Goal: Information Seeking & Learning: Learn about a topic

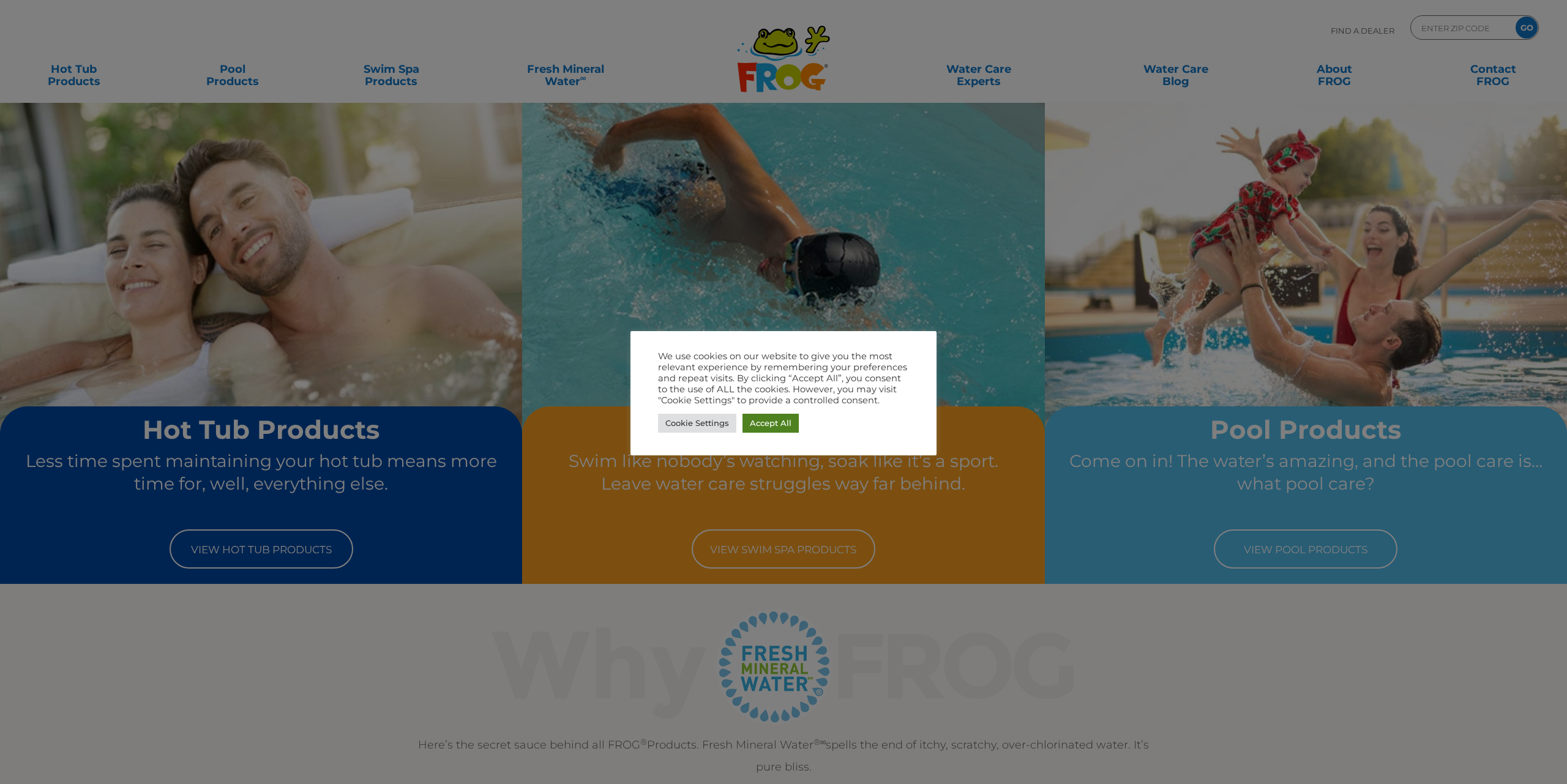
drag, startPoint x: 770, startPoint y: 423, endPoint x: 735, endPoint y: 404, distance: 39.8
click at [770, 423] on link "Accept All" at bounding box center [770, 423] width 56 height 19
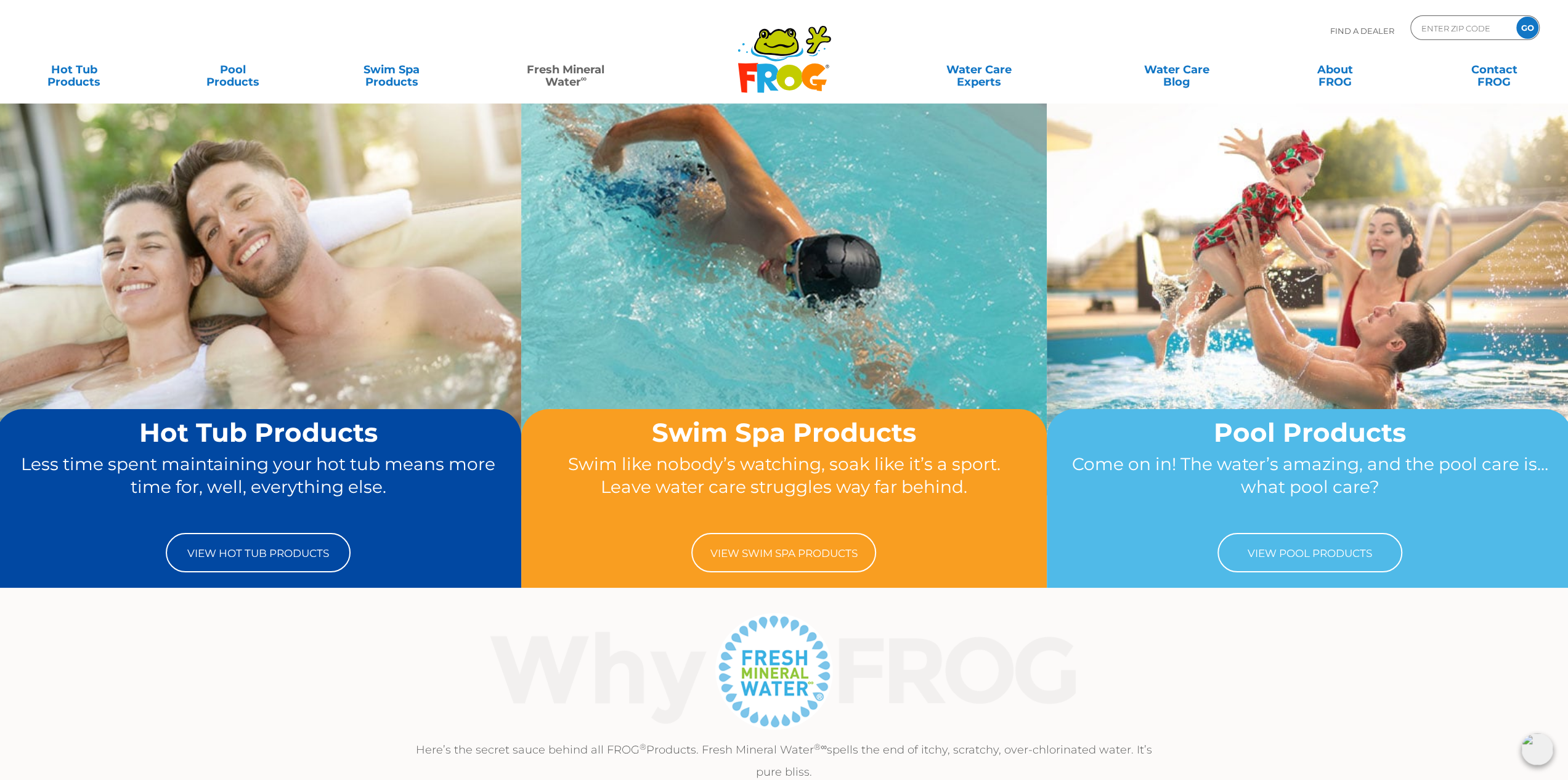
click at [575, 80] on link "Fresh Mineral Water ∞" at bounding box center [565, 69] width 154 height 24
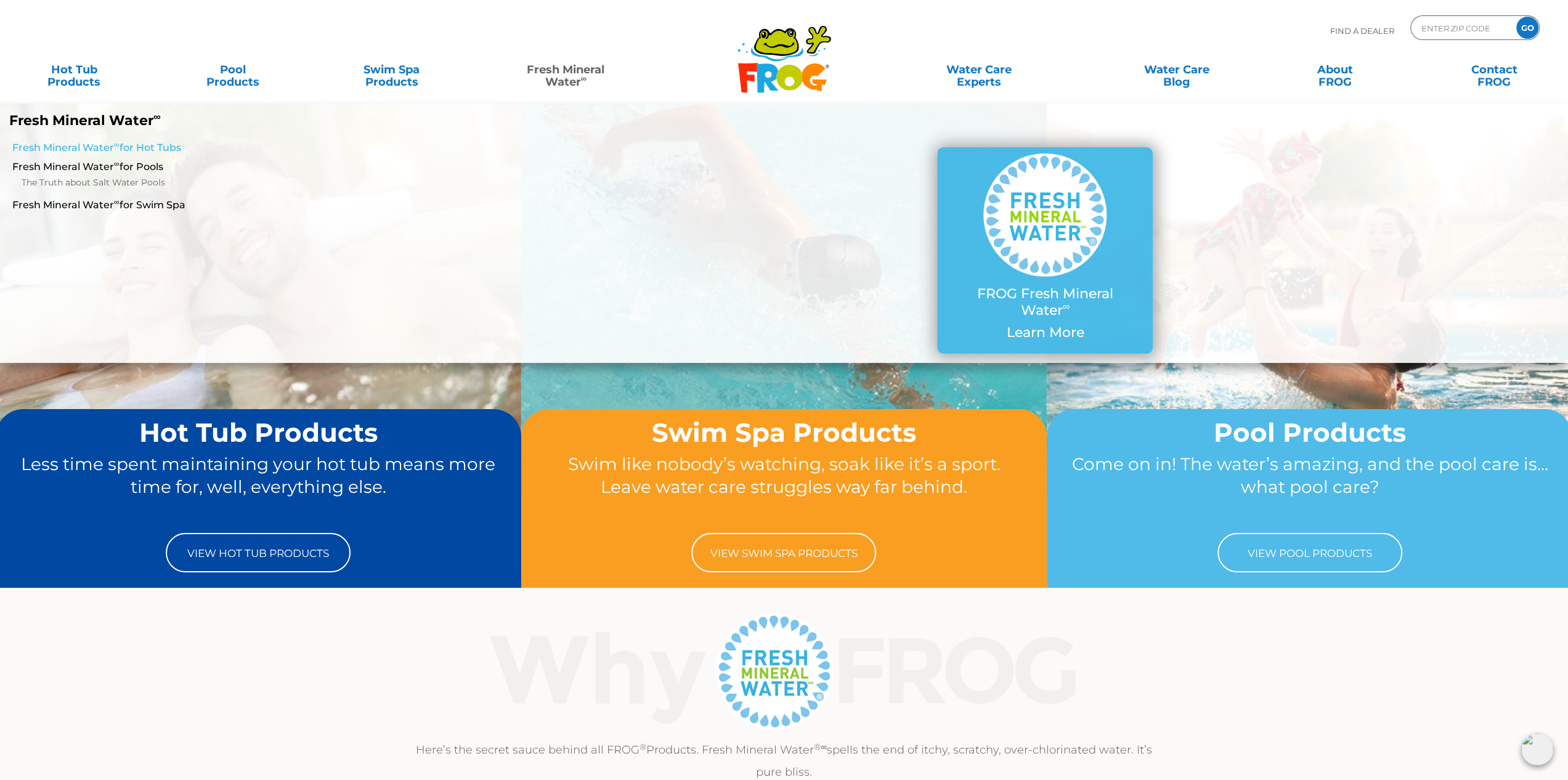
click at [109, 152] on link "Fresh Mineral Water ∞ for Hot Tubs" at bounding box center [267, 148] width 510 height 14
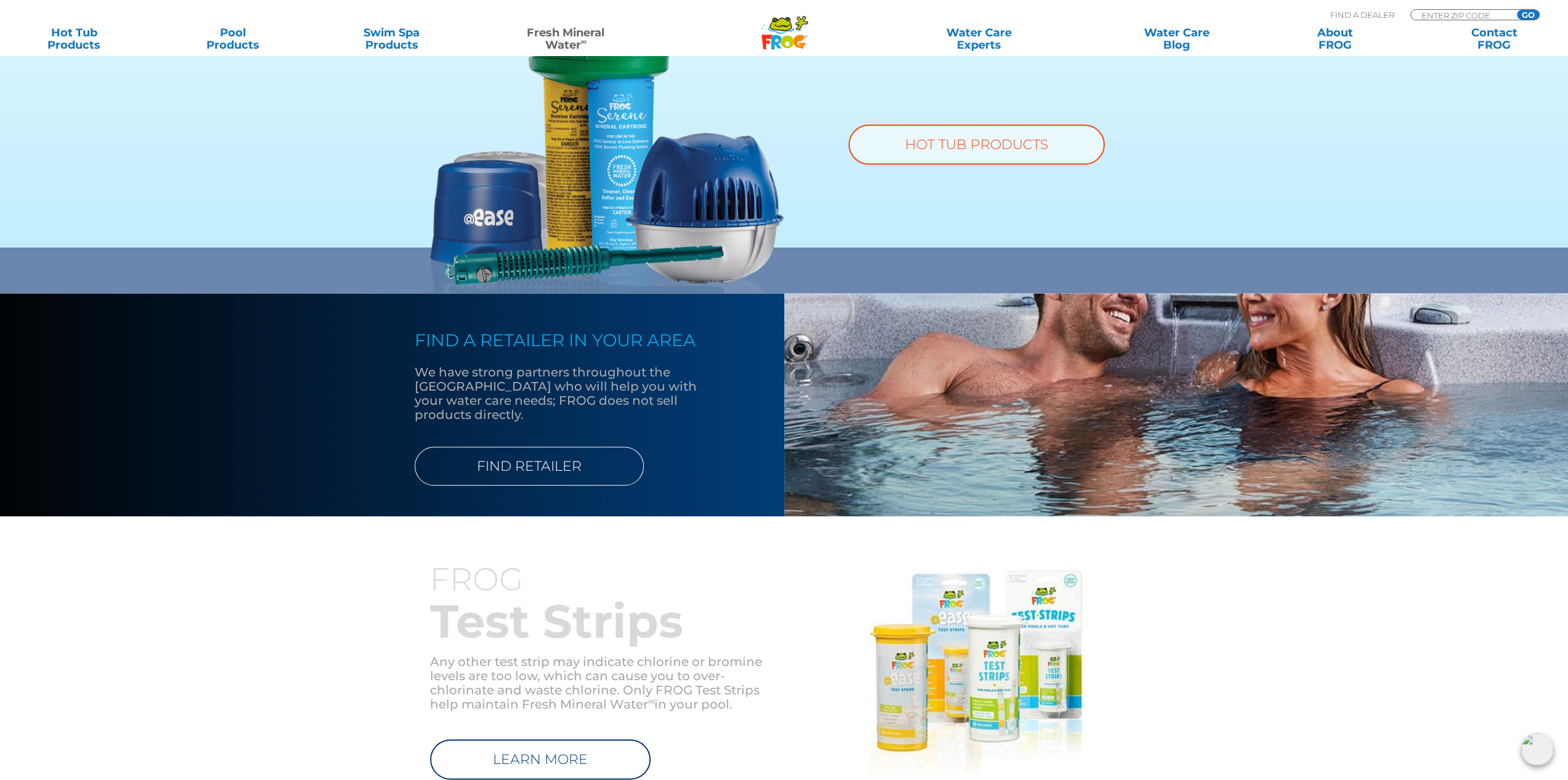
scroll to position [924, 0]
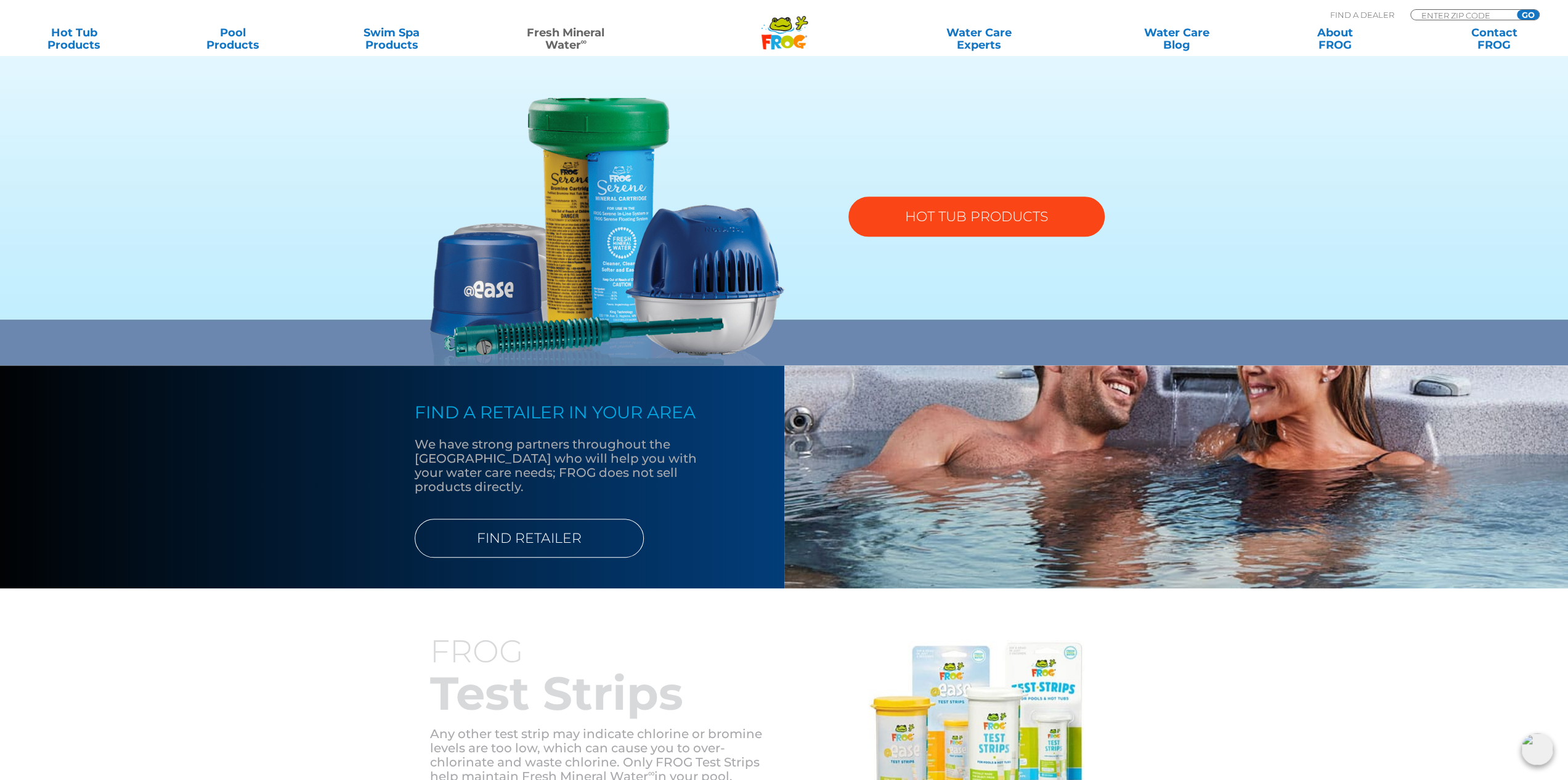
click at [998, 224] on link "HOT TUB PRODUCTS" at bounding box center [976, 216] width 256 height 40
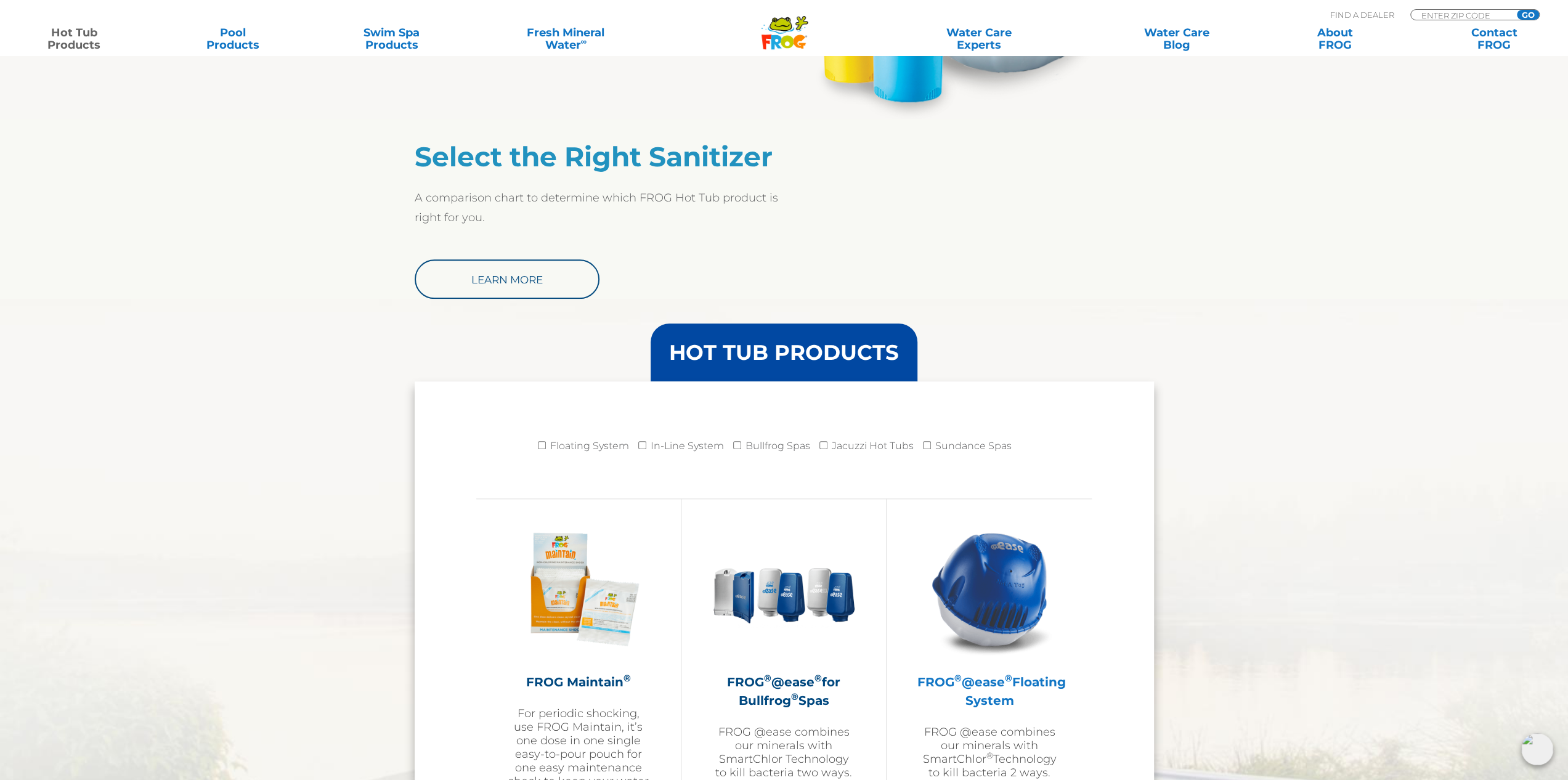
scroll to position [986, 0]
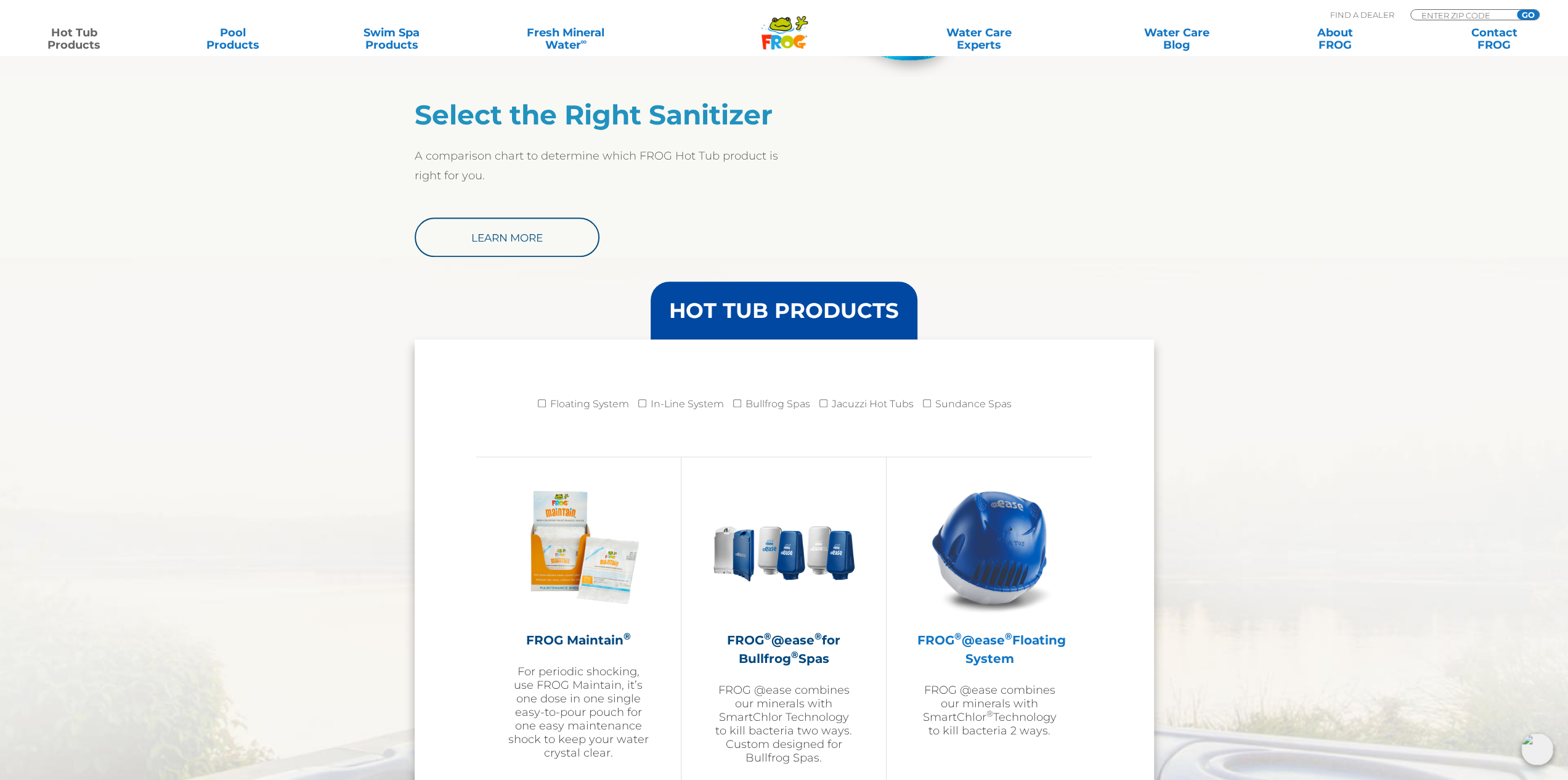
click at [1002, 548] on img at bounding box center [989, 547] width 143 height 143
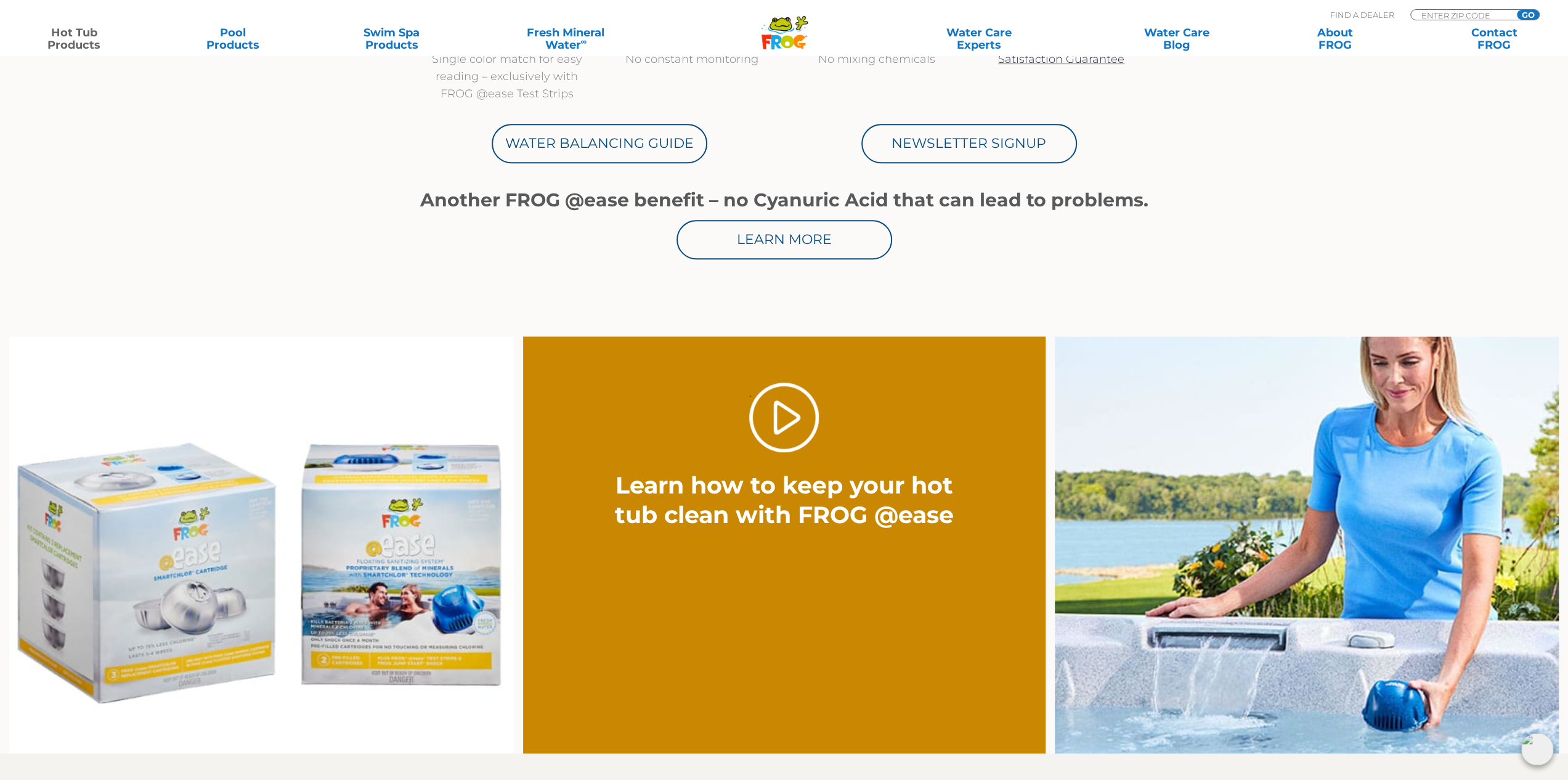
scroll to position [986, 0]
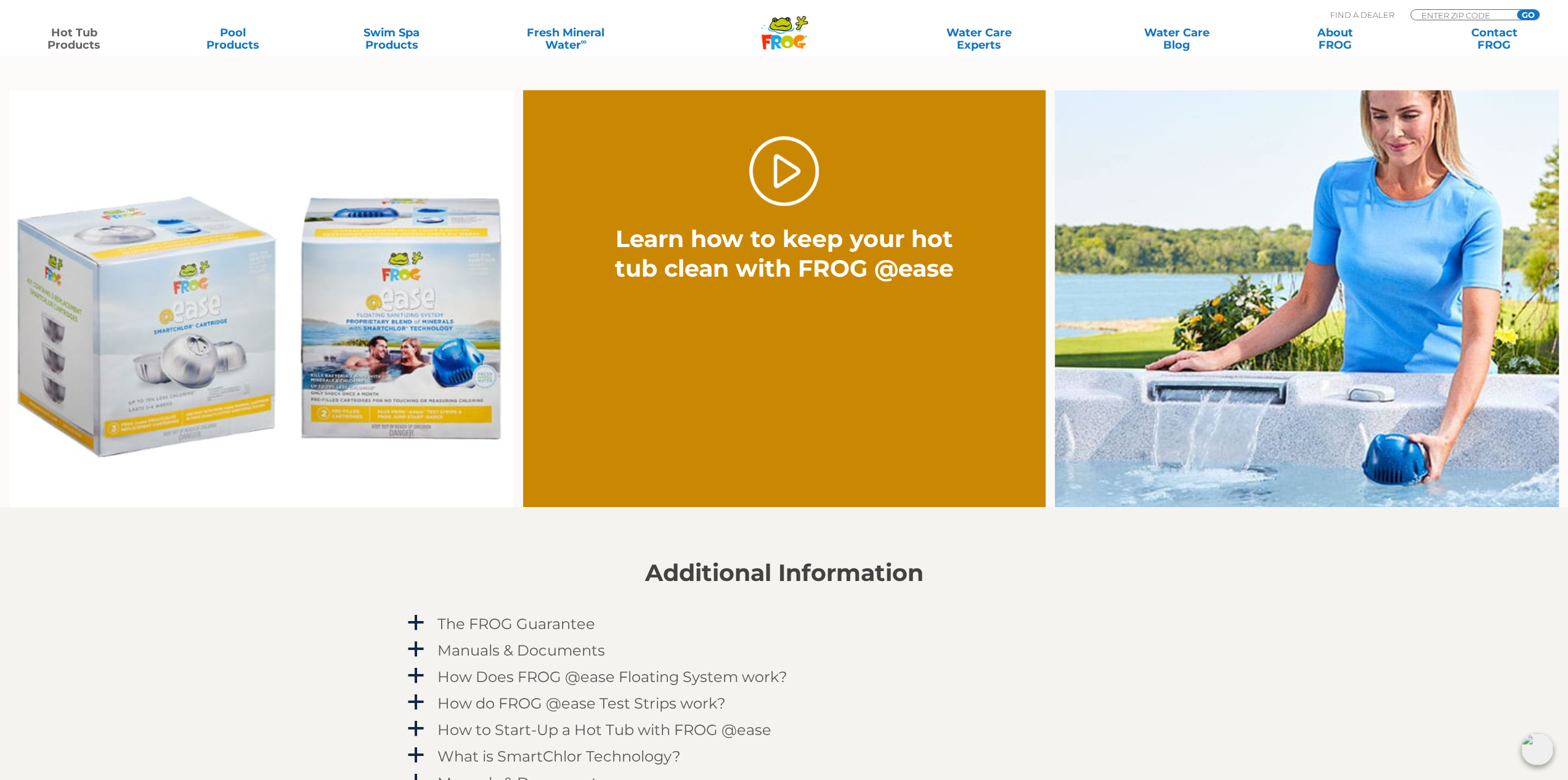
click at [303, 417] on img at bounding box center [261, 299] width 504 height 418
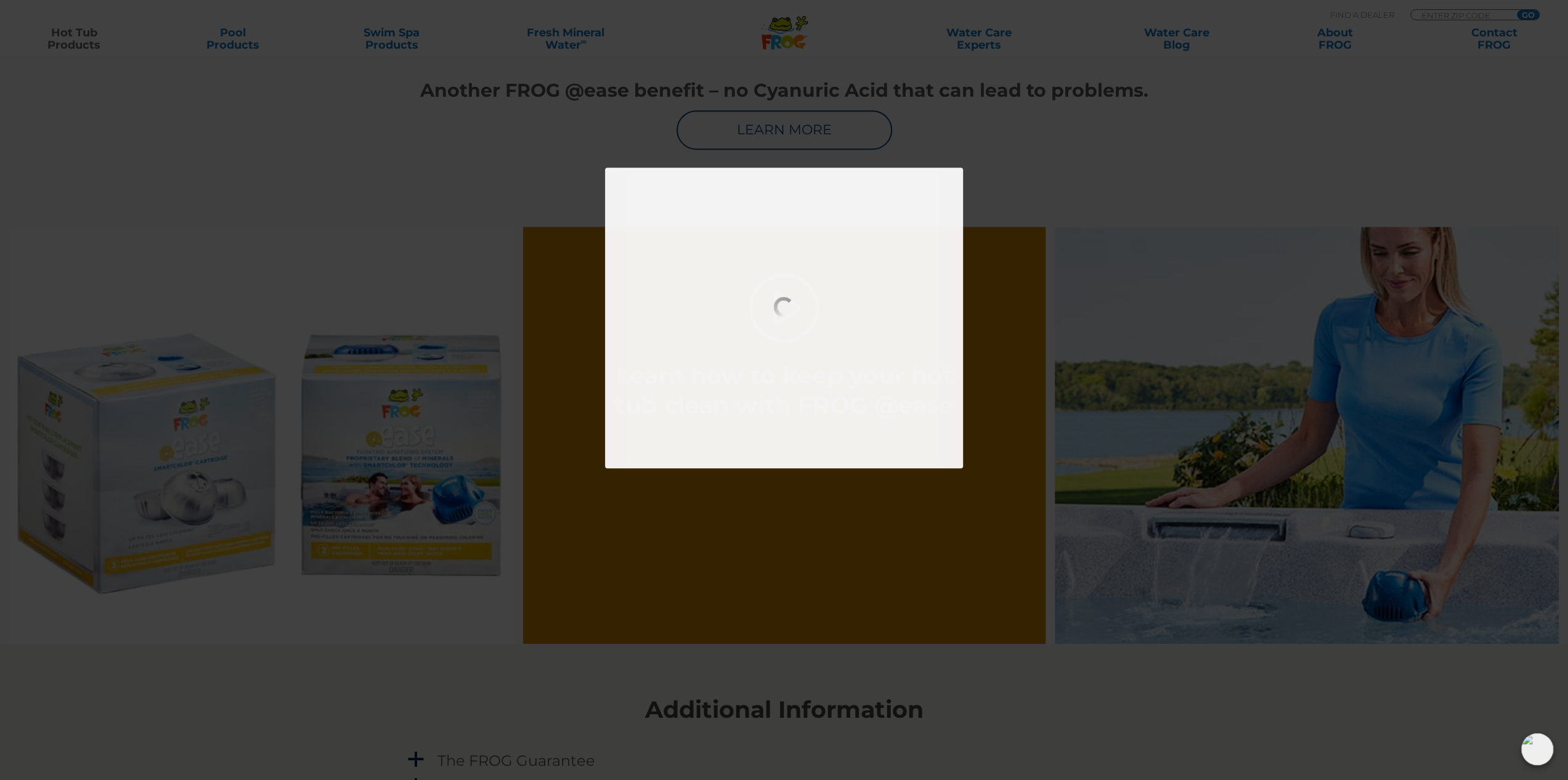
scroll to position [740, 0]
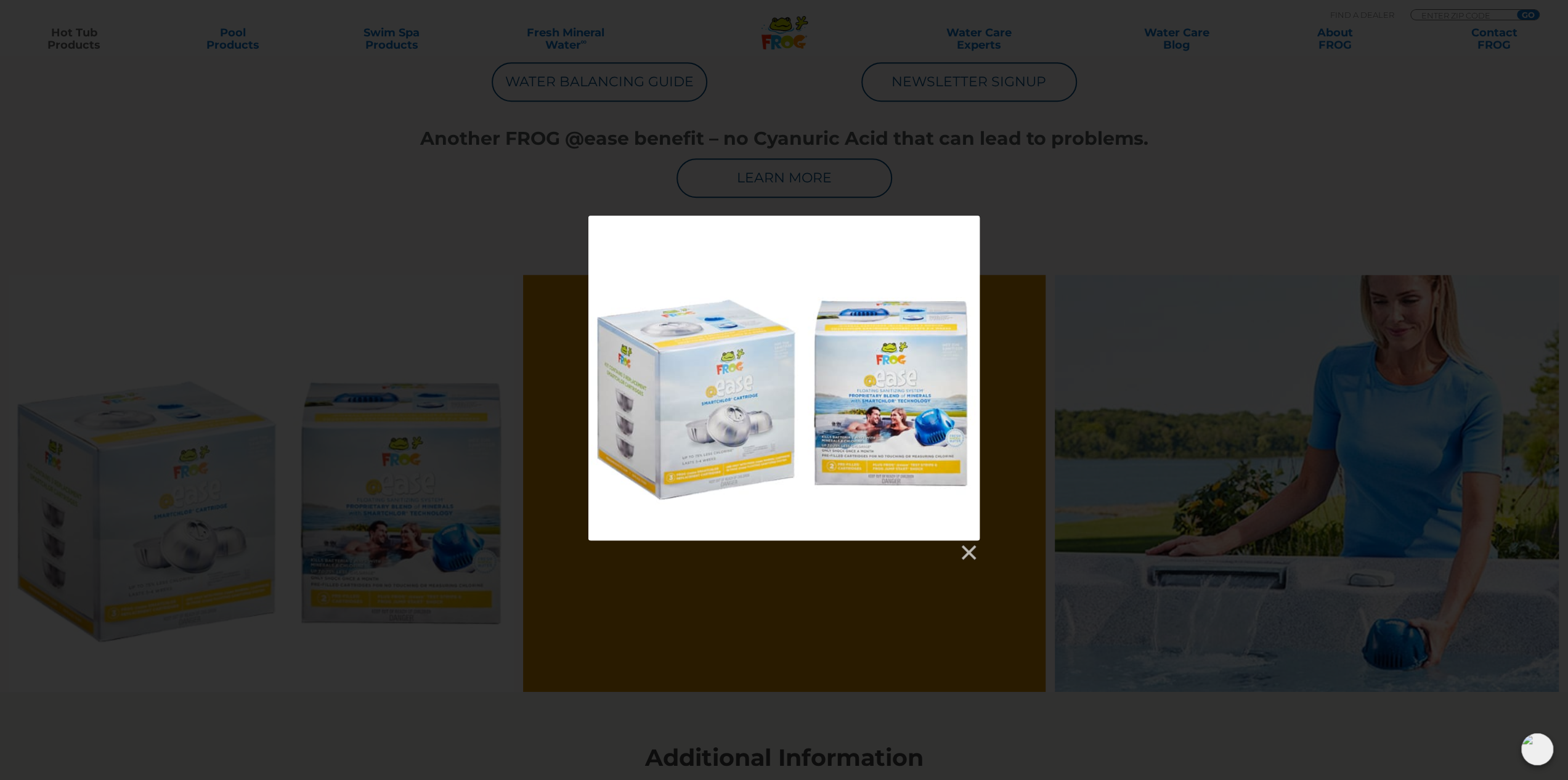
click at [714, 391] on div at bounding box center [784, 378] width 391 height 325
click at [1219, 378] on div at bounding box center [784, 388] width 1568 height 346
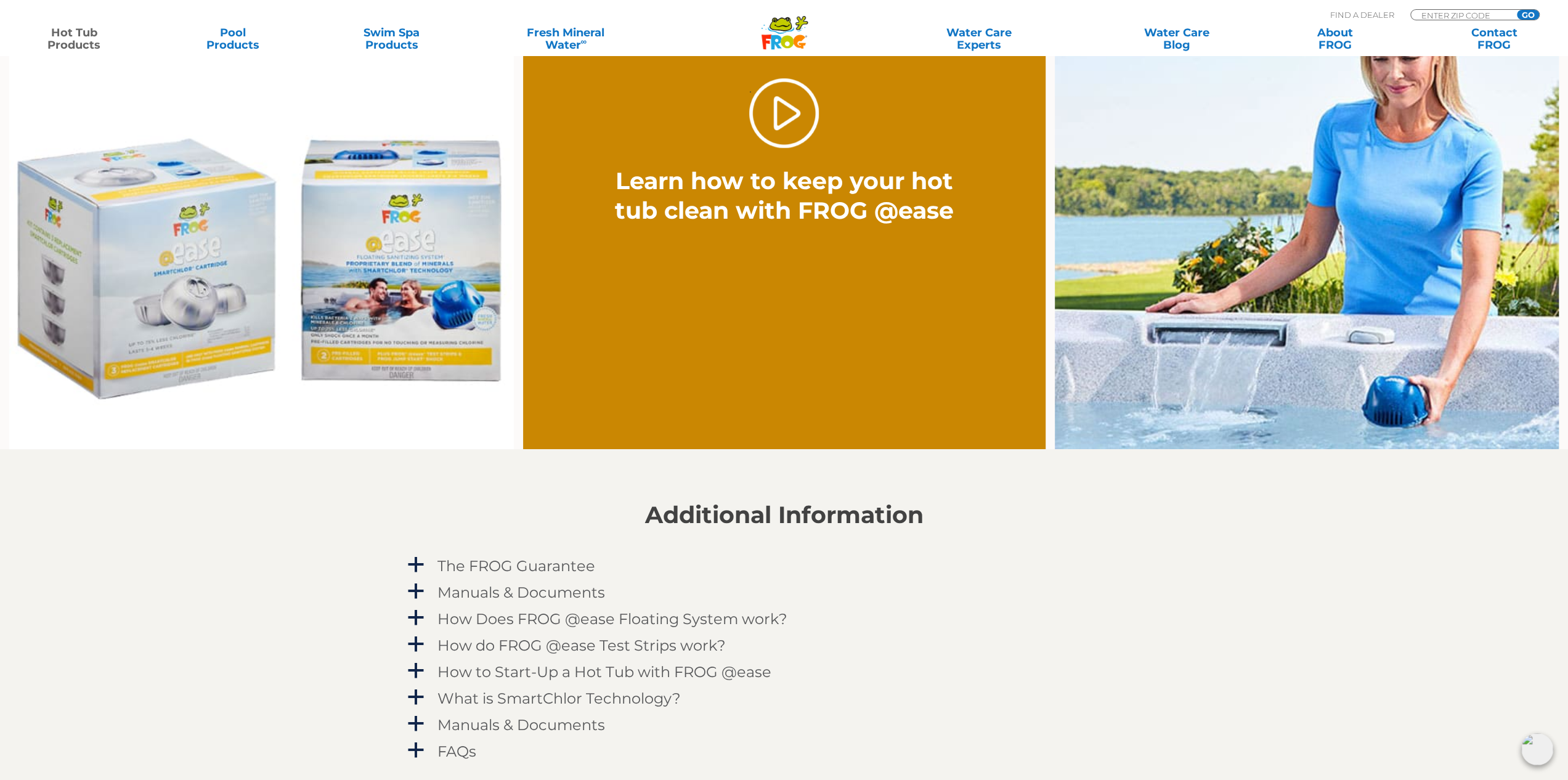
scroll to position [986, 0]
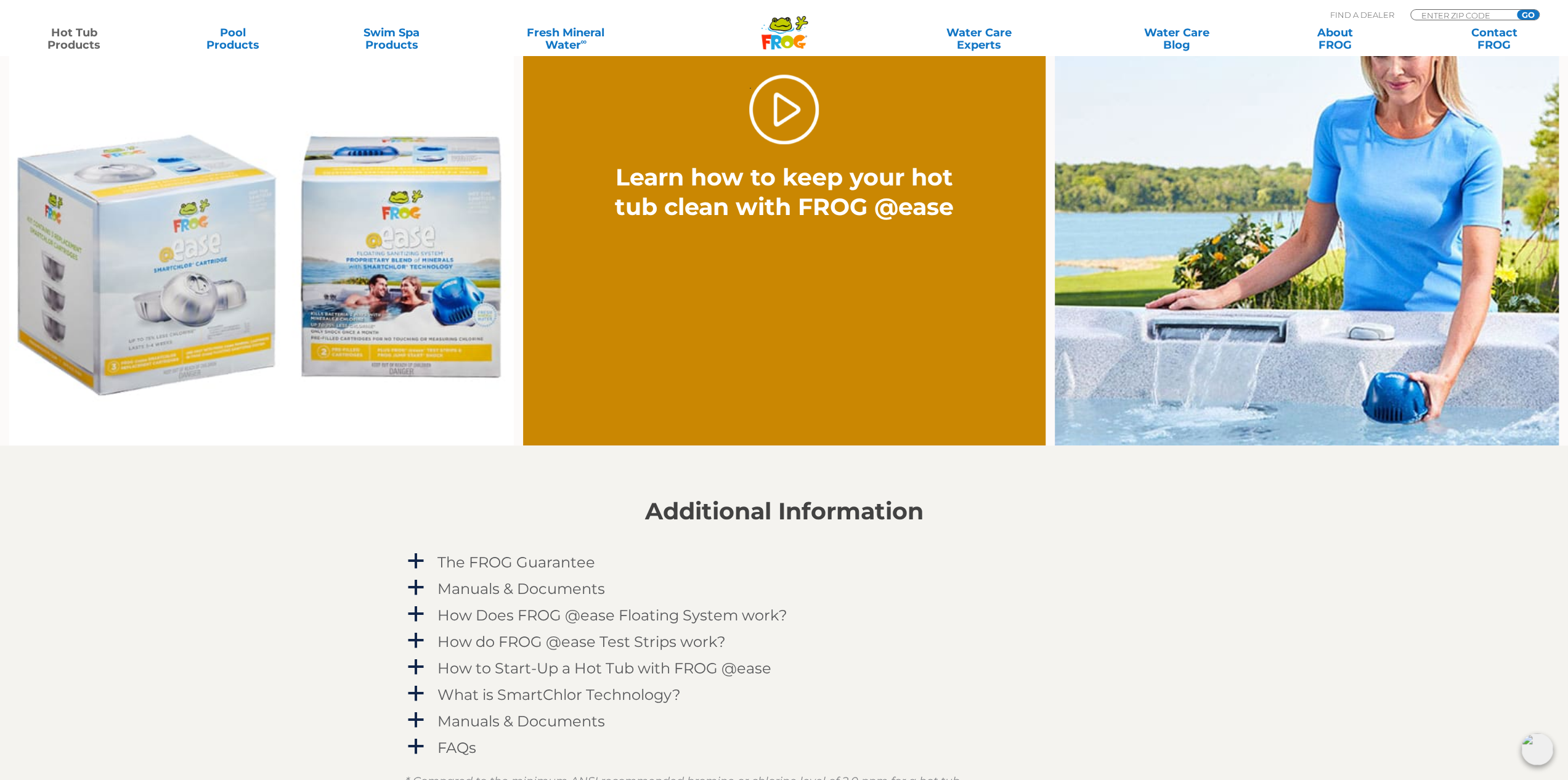
click at [99, 322] on img at bounding box center [261, 237] width 504 height 418
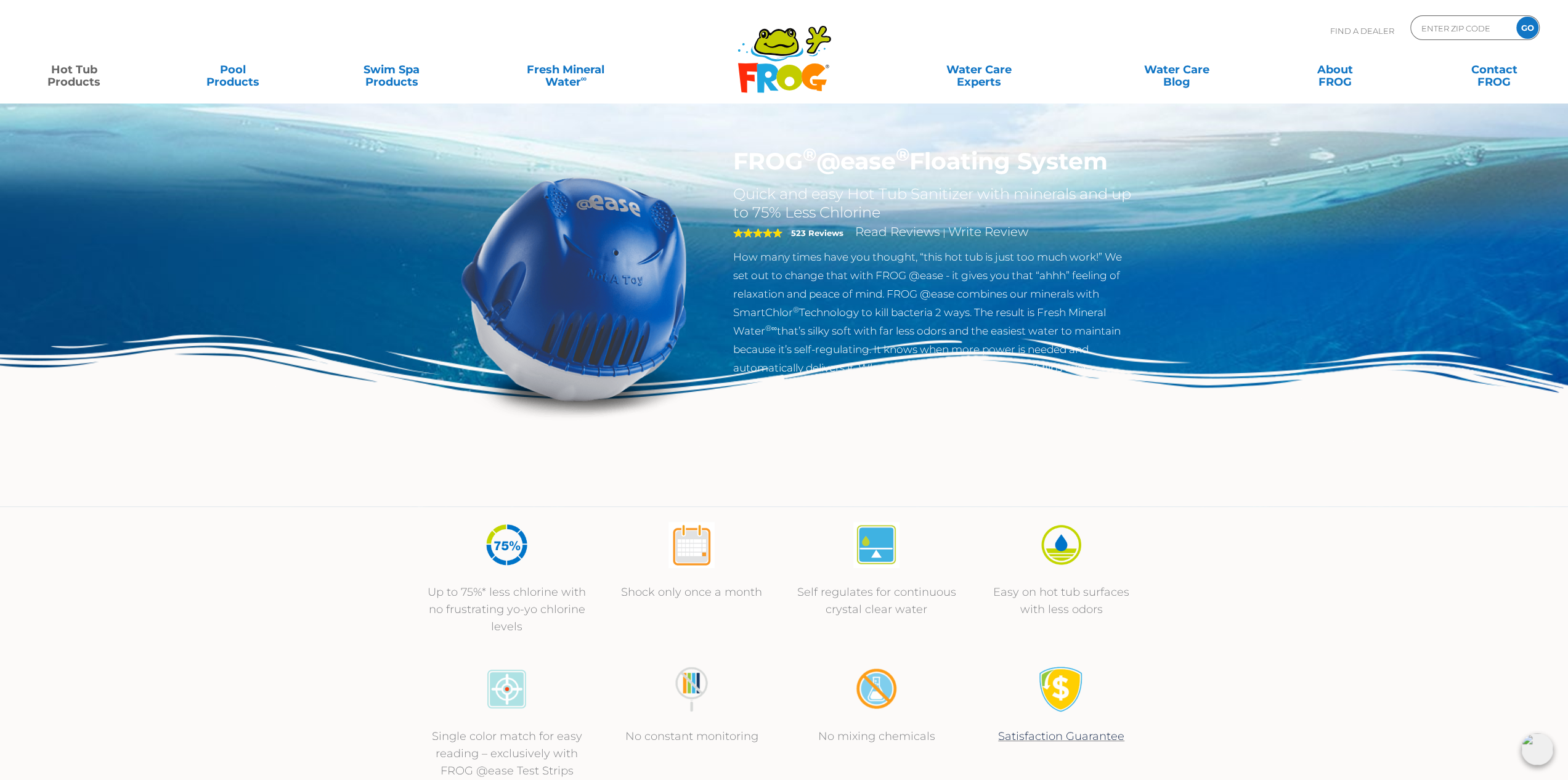
scroll to position [0, 0]
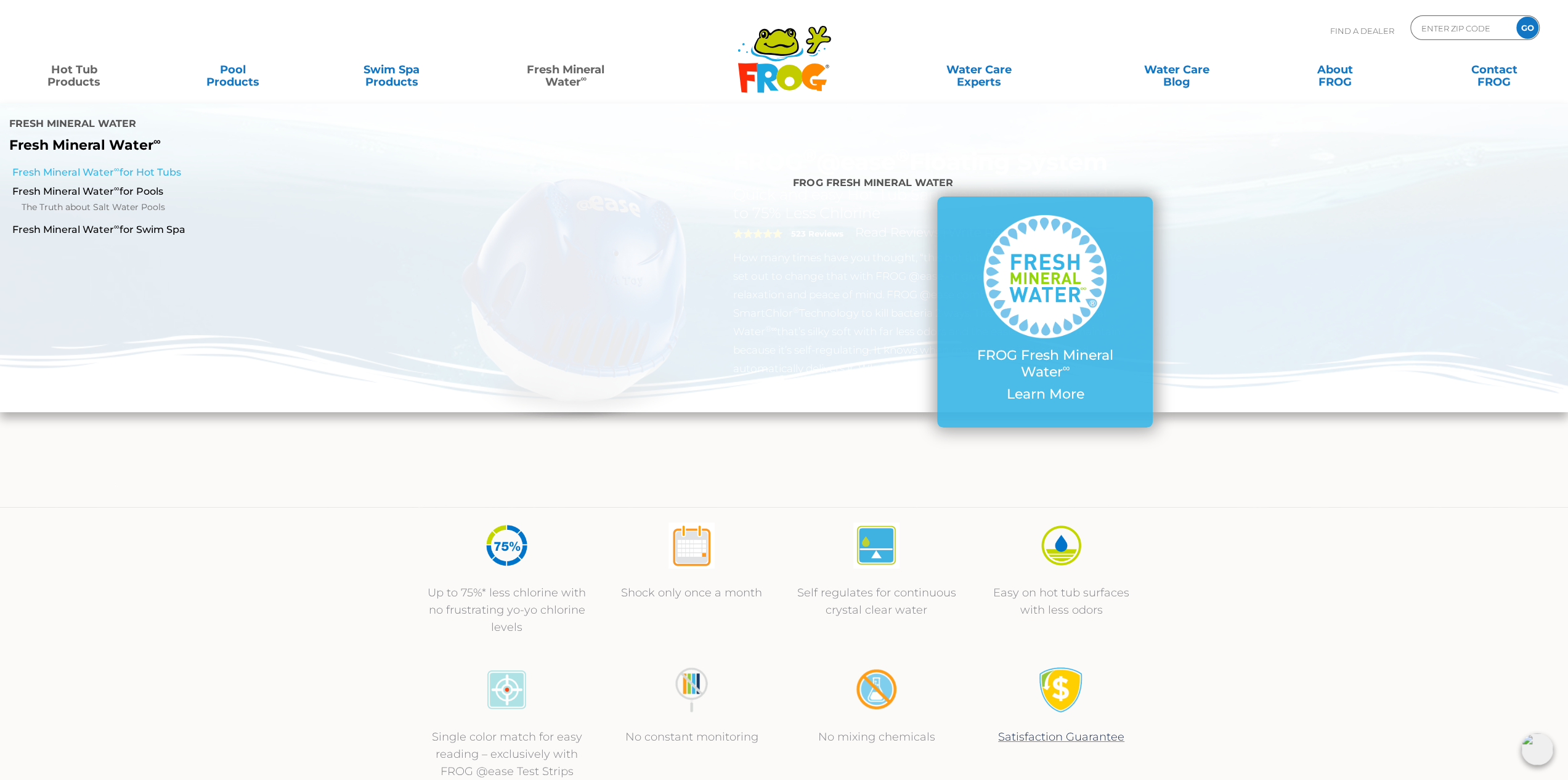
click at [148, 166] on link "Fresh Mineral Water ∞ for Hot Tubs" at bounding box center [267, 173] width 510 height 14
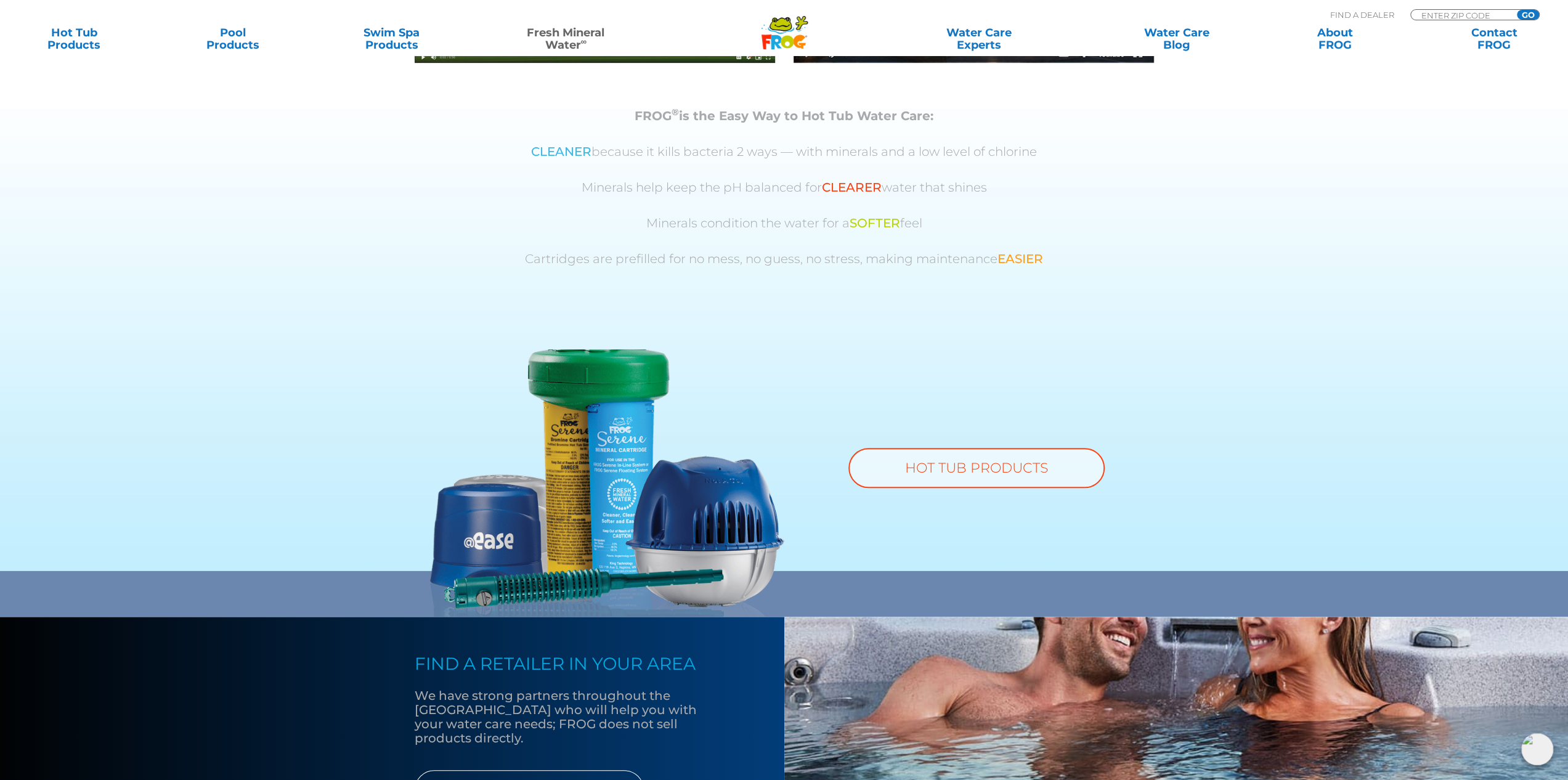
scroll to position [678, 0]
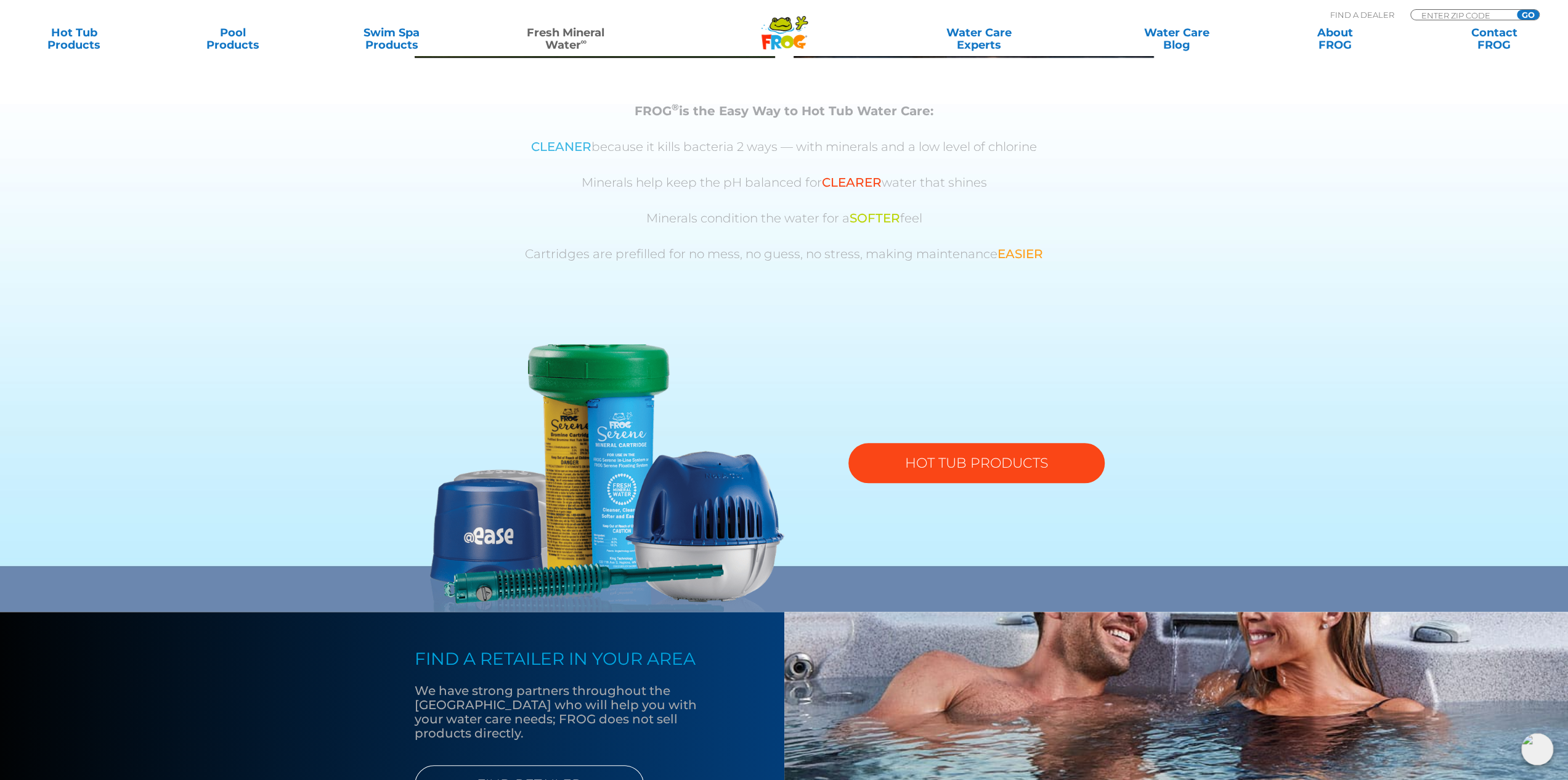
click at [909, 456] on link "HOT TUB PRODUCTS" at bounding box center [976, 463] width 256 height 40
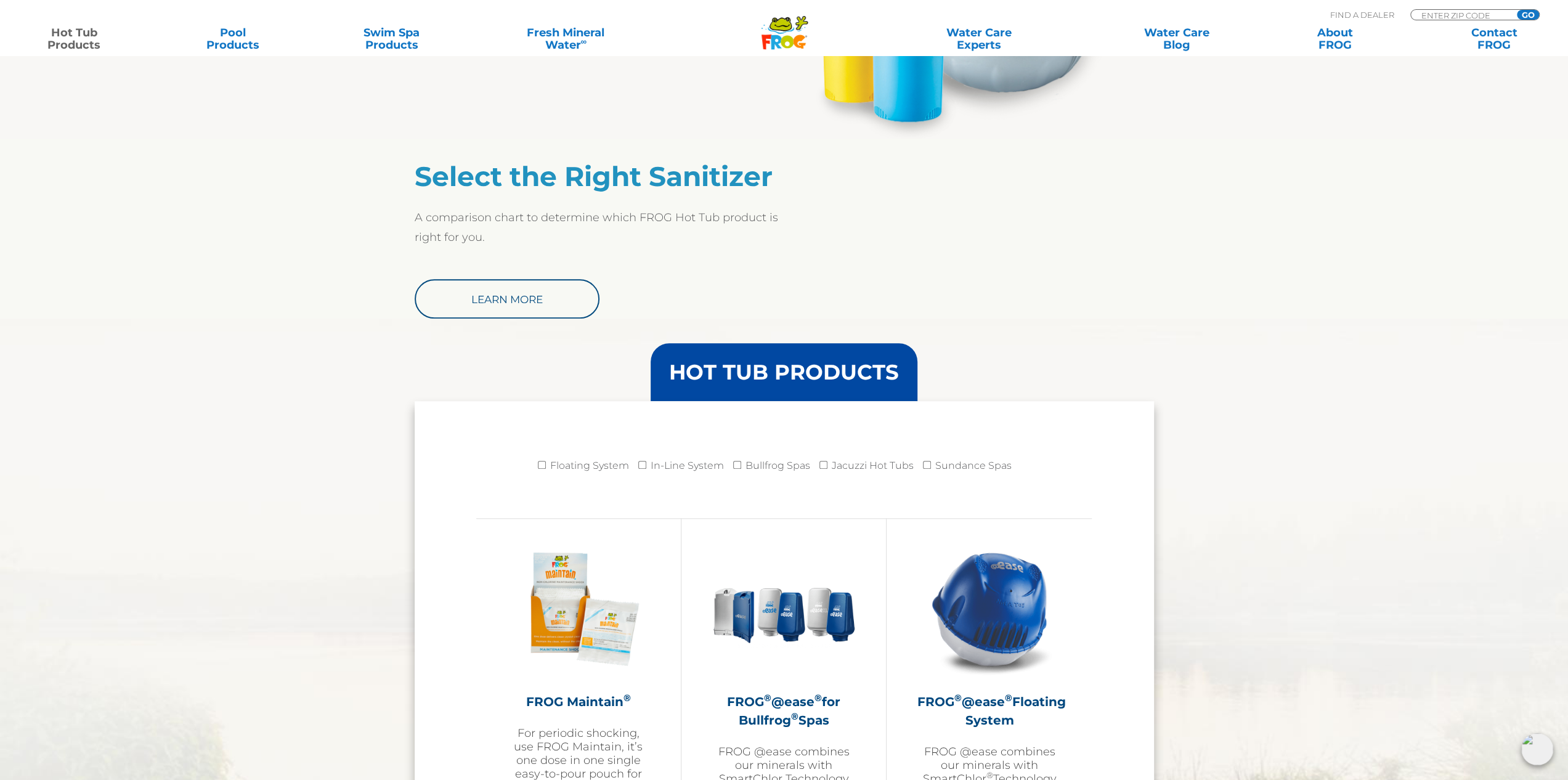
scroll to position [1233, 0]
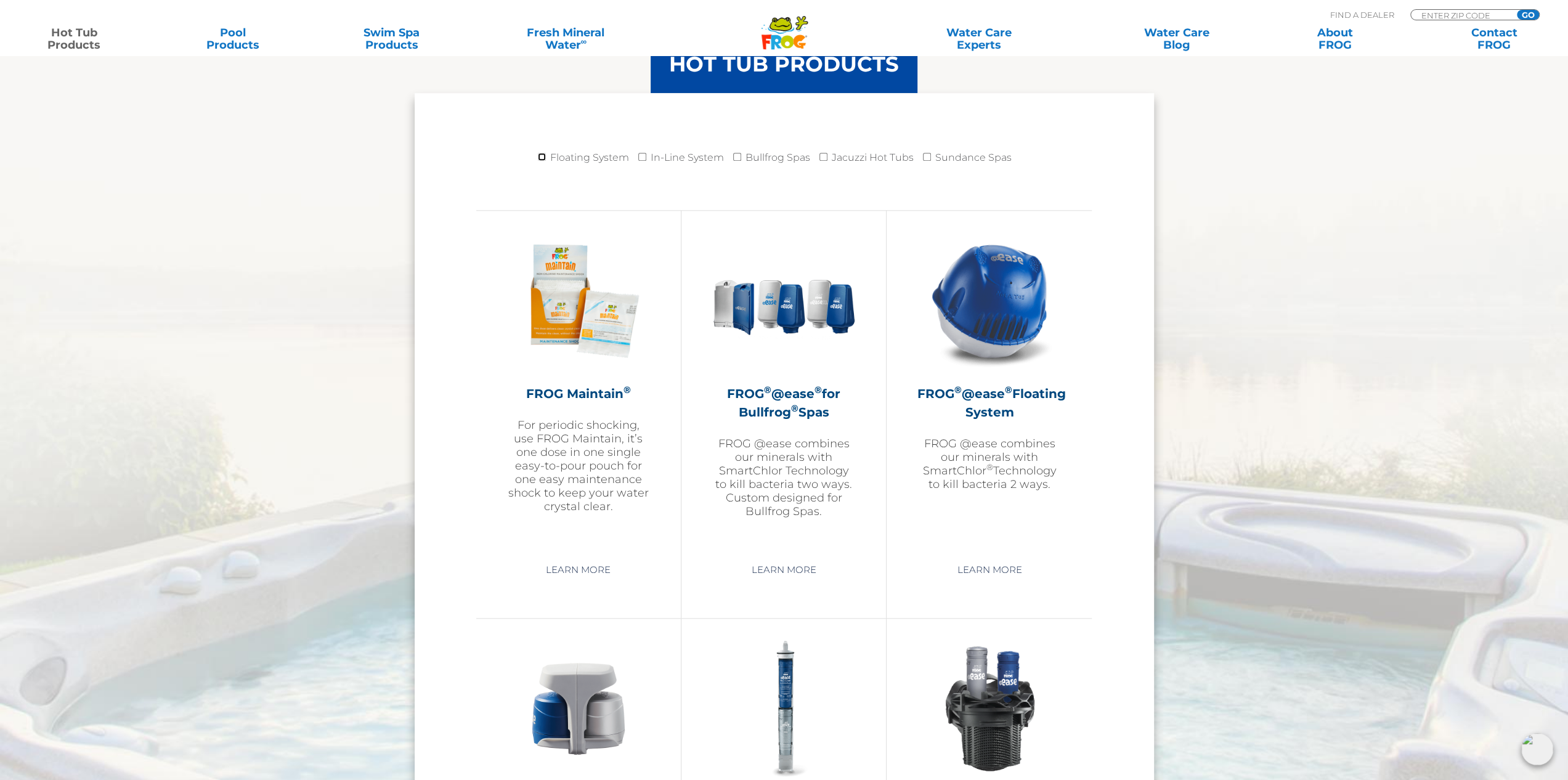
click at [546, 157] on input "Floating System" at bounding box center [542, 157] width 8 height 8
checkbox input "true"
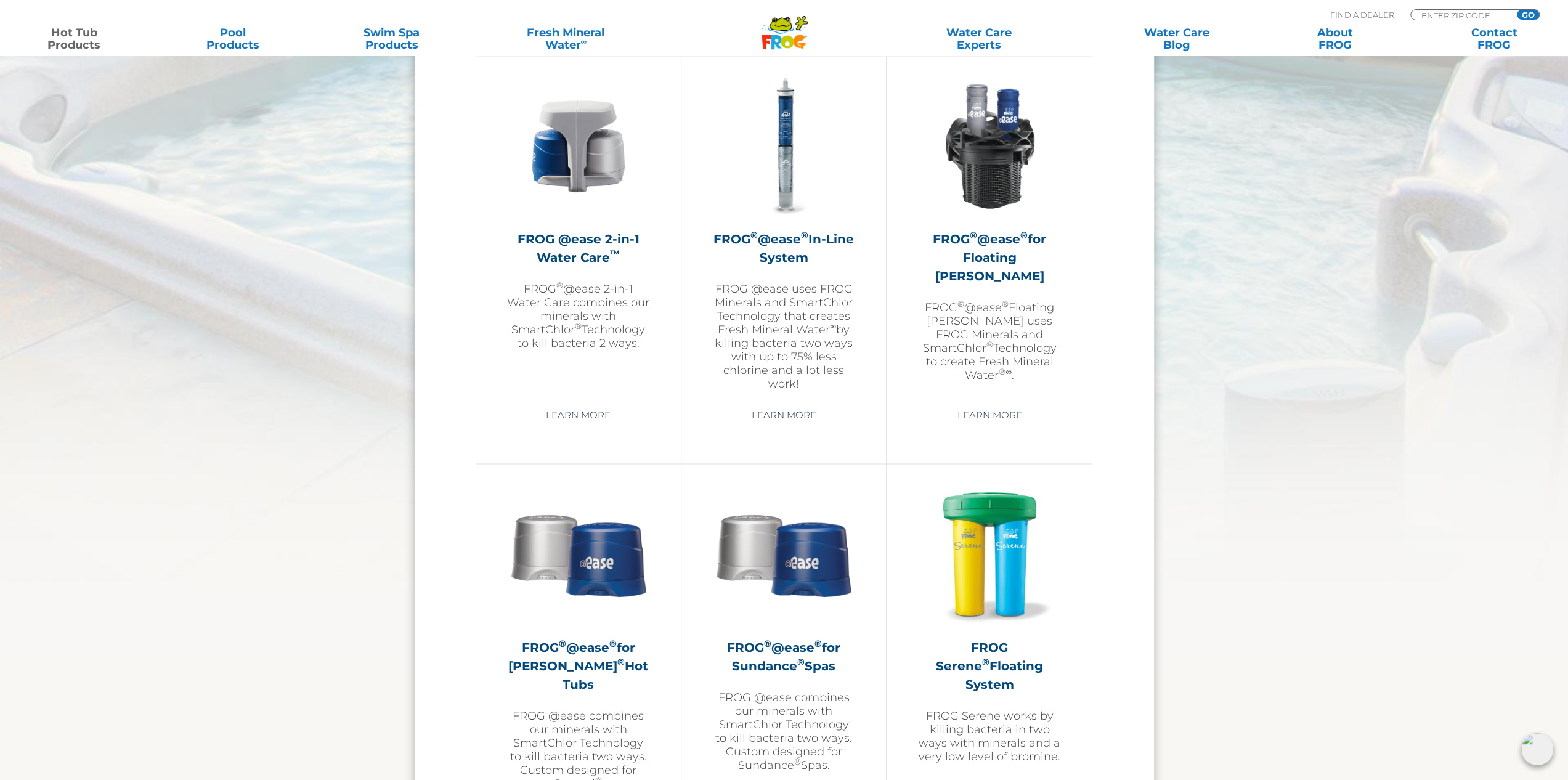
scroll to position [1726, 0]
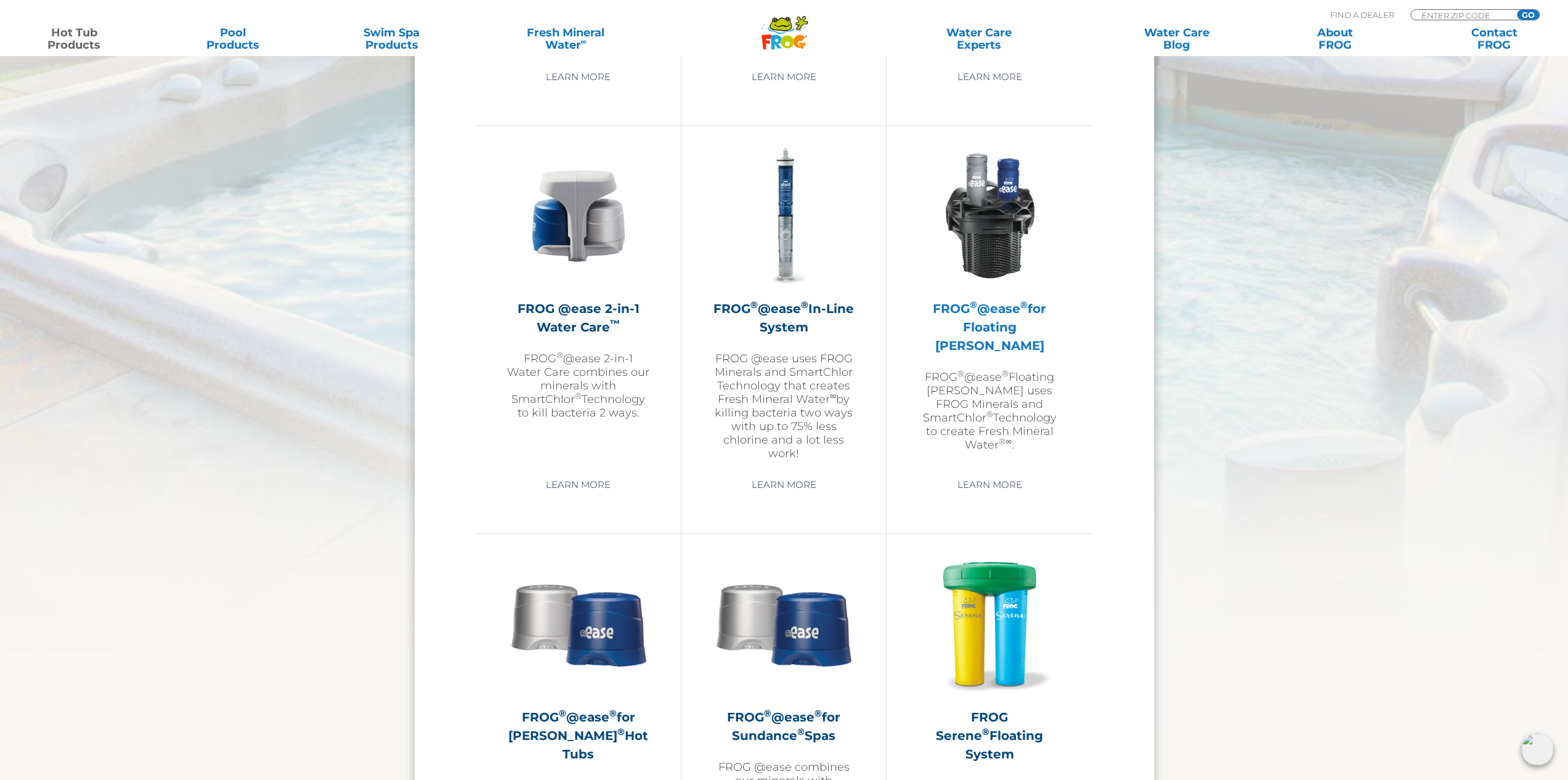
click at [963, 313] on h2 "FROG ® @ease ® for Floating Weir" at bounding box center [989, 327] width 143 height 56
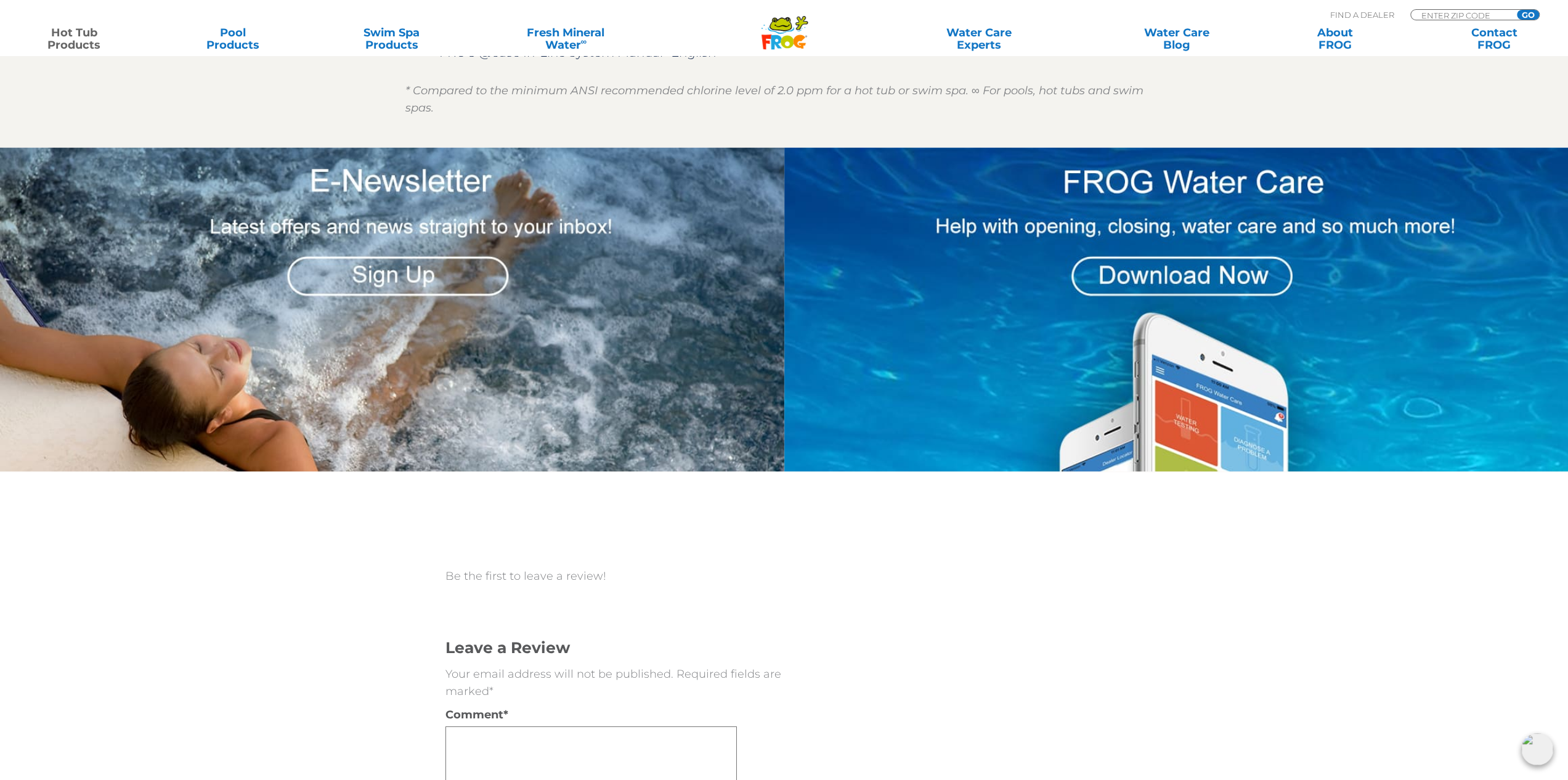
scroll to position [1849, 0]
